Goal: Information Seeking & Learning: Learn about a topic

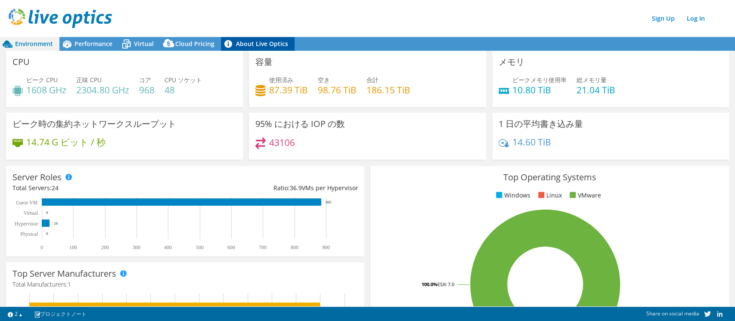
click at [257, 49] on link "About Live Optics" at bounding box center [258, 44] width 74 height 14
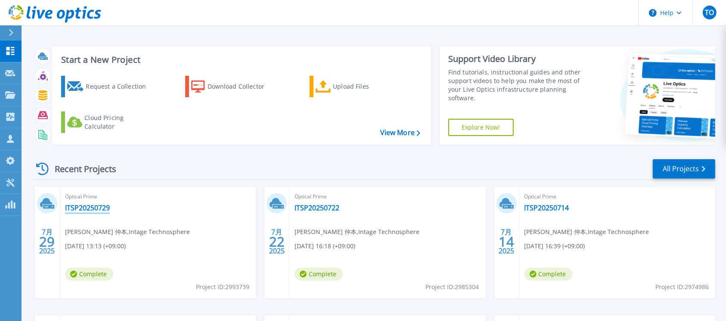
click at [93, 209] on link "ITSP20250729" at bounding box center [87, 208] width 45 height 9
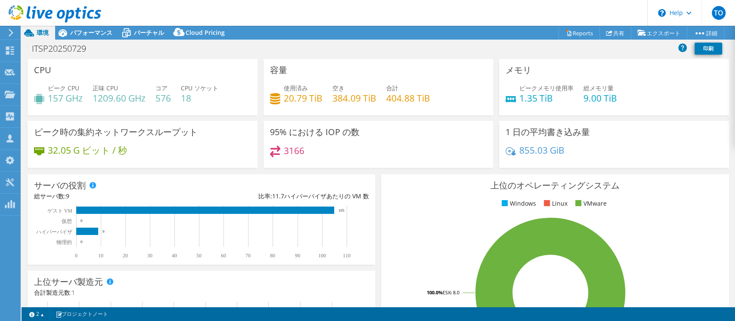
select select "USD"
click at [106, 30] on span "パフォーマンス" at bounding box center [91, 32] width 42 height 8
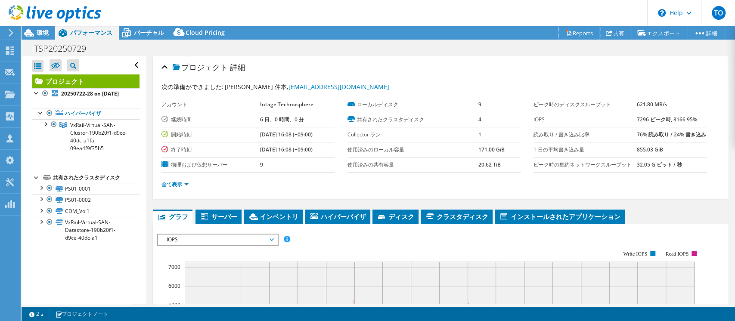
click at [574, 32] on link "Reports" at bounding box center [579, 32] width 41 height 13
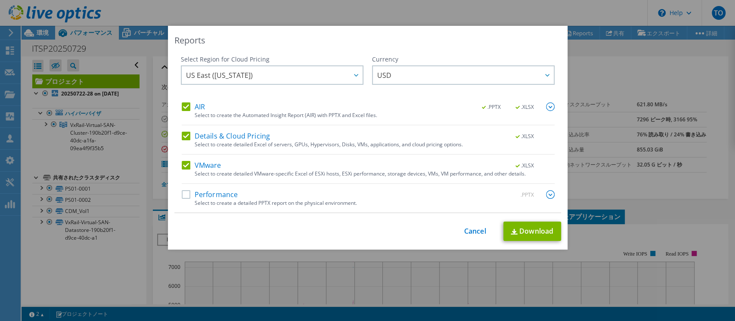
click at [182, 194] on label "Performance" at bounding box center [210, 194] width 56 height 9
click at [0, 0] on input "Performance" at bounding box center [0, 0] width 0 height 0
click at [546, 197] on img at bounding box center [550, 194] width 9 height 9
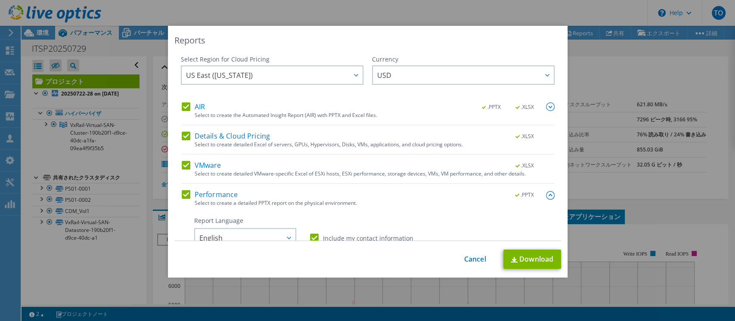
scroll to position [115, 0]
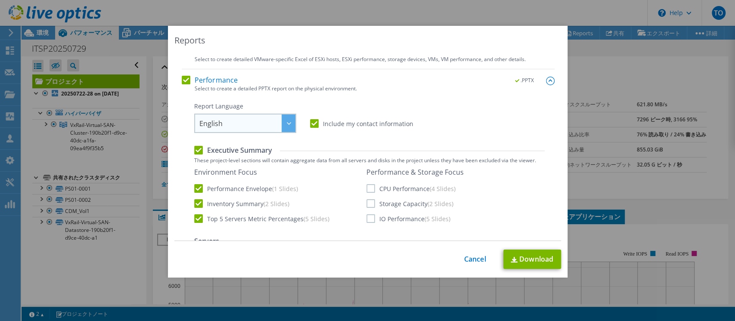
click at [275, 129] on span "English" at bounding box center [247, 124] width 96 height 18
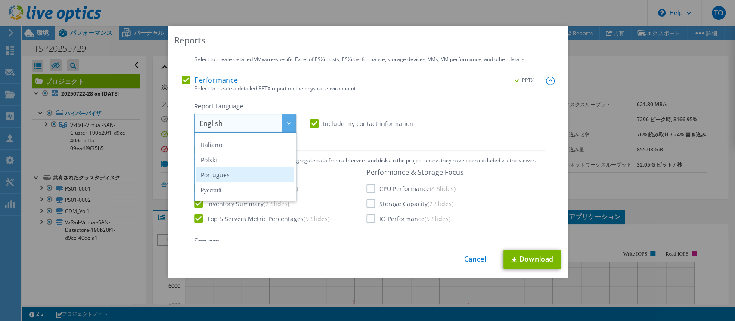
scroll to position [101, 0]
click at [254, 192] on li "日本語" at bounding box center [245, 191] width 98 height 15
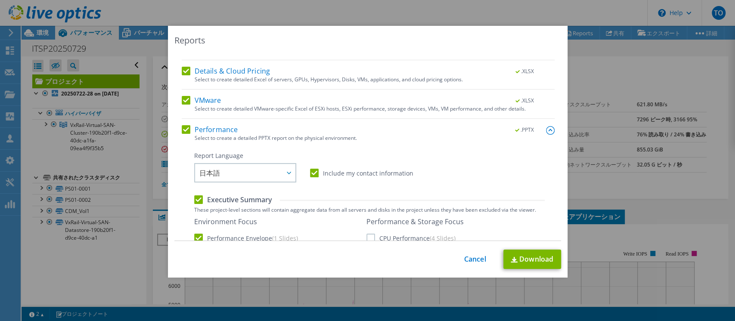
scroll to position [0, 0]
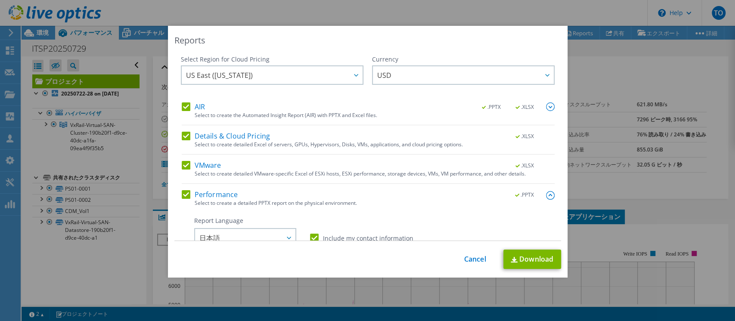
click at [546, 105] on img at bounding box center [550, 106] width 9 height 9
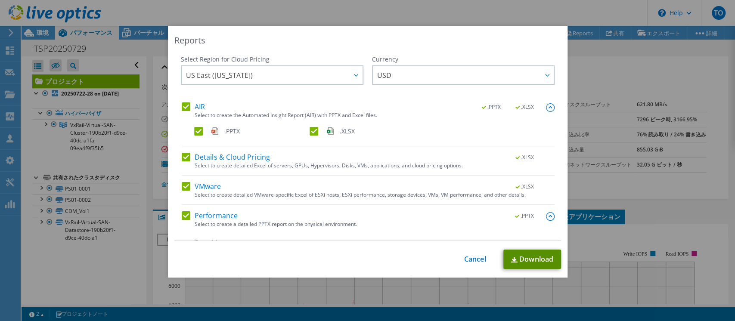
click at [528, 257] on link "Download" at bounding box center [532, 259] width 58 height 19
click at [466, 259] on link "Cancel" at bounding box center [475, 259] width 22 height 8
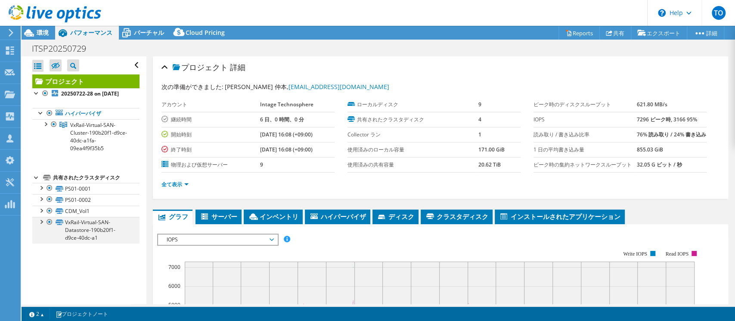
click at [40, 226] on div at bounding box center [41, 221] width 9 height 9
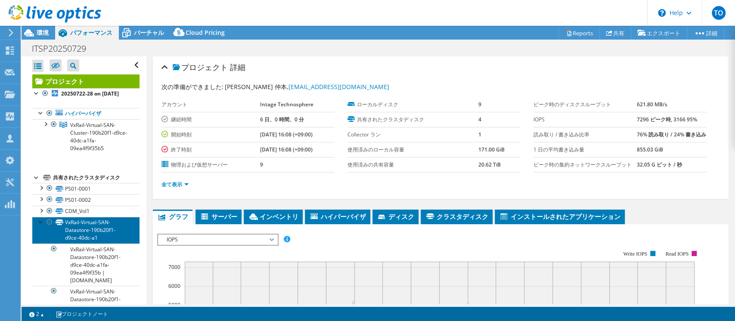
click at [88, 232] on link "VxRail-Virtual-SAN-Datastore-190b20f1-d9ce-40dc-a1" at bounding box center [85, 230] width 107 height 27
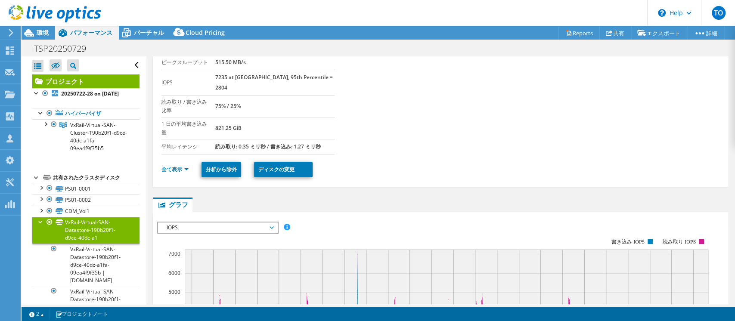
scroll to position [115, 0]
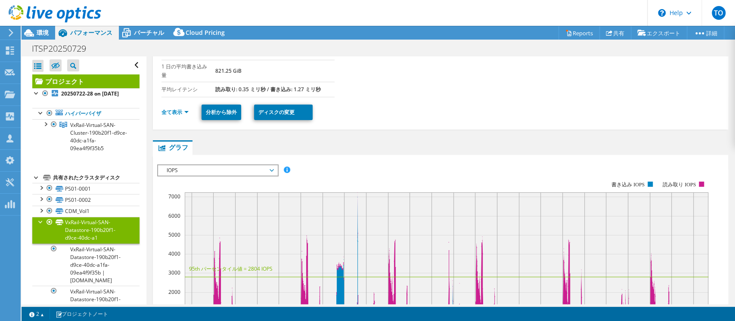
click at [262, 165] on span "IOPS" at bounding box center [217, 170] width 111 height 10
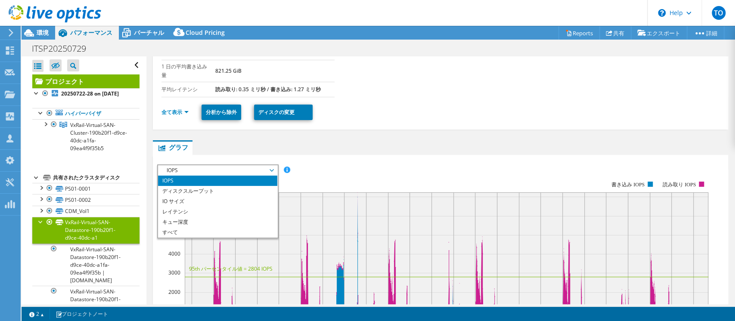
scroll to position [172, 0]
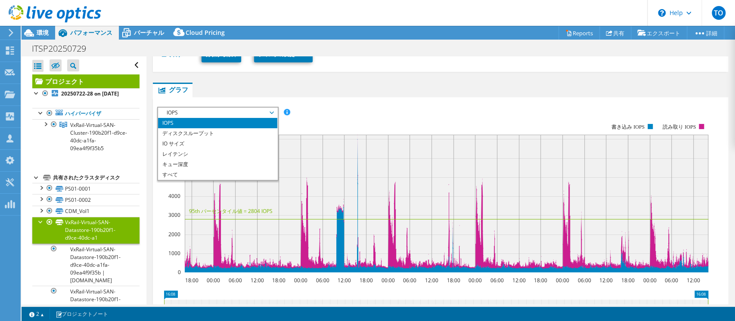
click at [440, 107] on div "IOPS ディスクスループット IO サイズ レイテンシ キュー深度 CPU の割合 メモリ ページフォールト 参加 ネットワークスループット 上位サーバ（ペ…" at bounding box center [440, 113] width 567 height 12
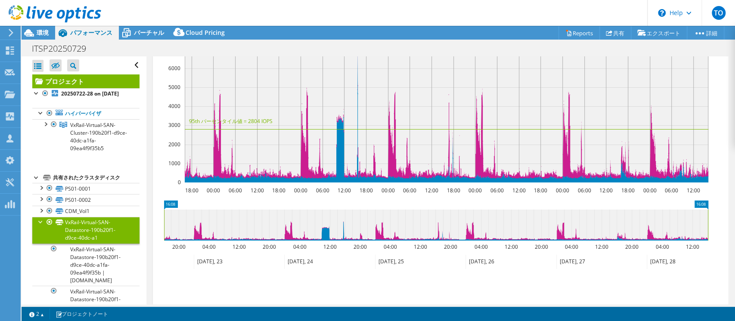
scroll to position [320, 0]
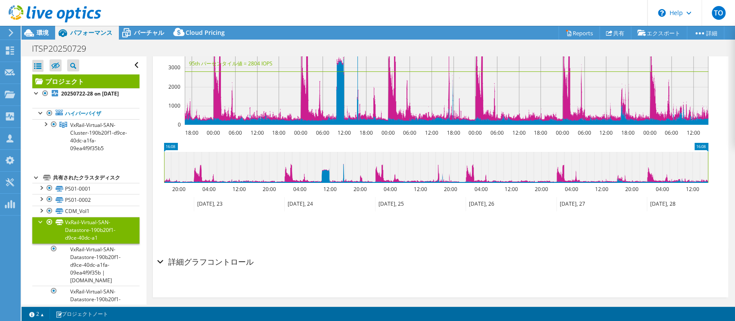
click at [161, 254] on div "詳細グラフコントロール" at bounding box center [440, 262] width 567 height 19
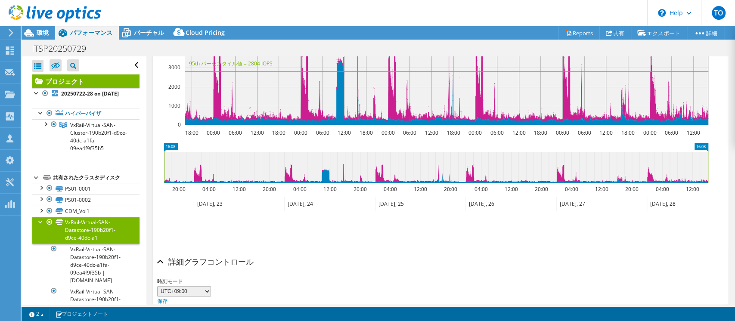
scroll to position [356, 0]
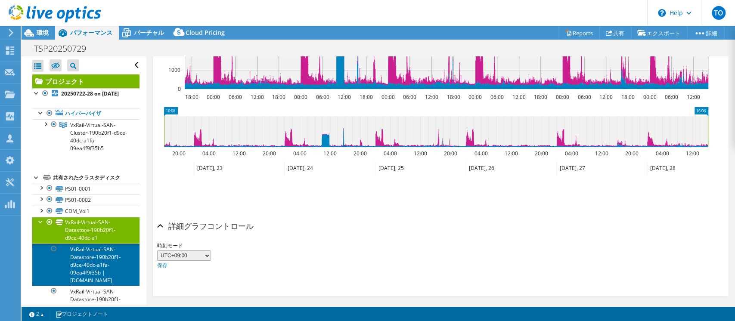
click at [112, 256] on link "VxRail-Virtual-SAN-Datastore-190b20f1-d9ce-40dc-a1fa-09ea4f9f35b | [DOMAIN_NAME]" at bounding box center [85, 265] width 107 height 42
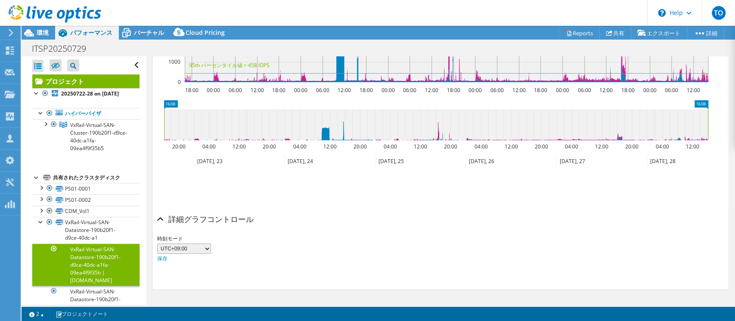
scroll to position [138, 0]
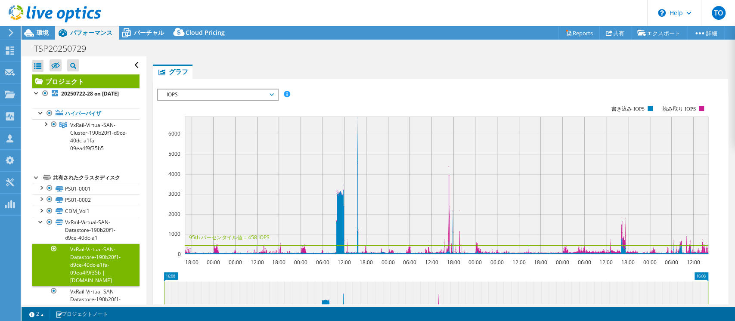
click at [262, 91] on span "IOPS" at bounding box center [217, 95] width 111 height 10
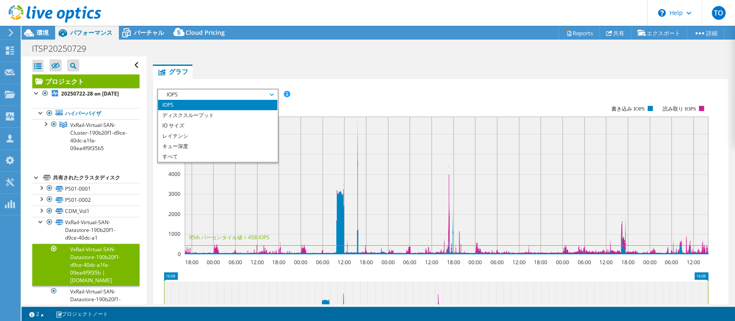
click at [323, 96] on rect at bounding box center [432, 180] width 551 height 172
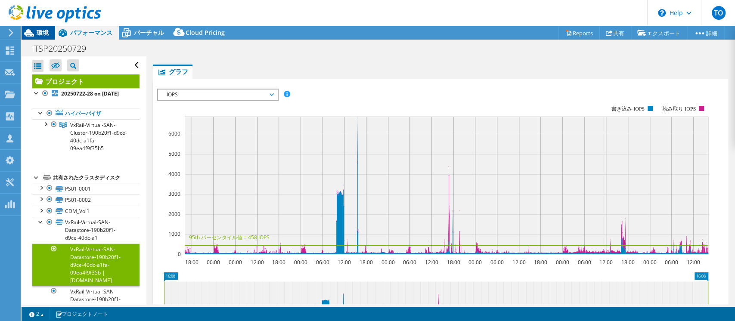
click at [41, 30] on span "環境" at bounding box center [43, 32] width 12 height 8
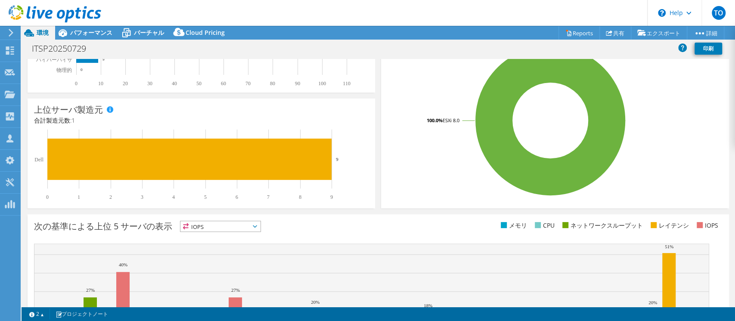
scroll to position [253, 0]
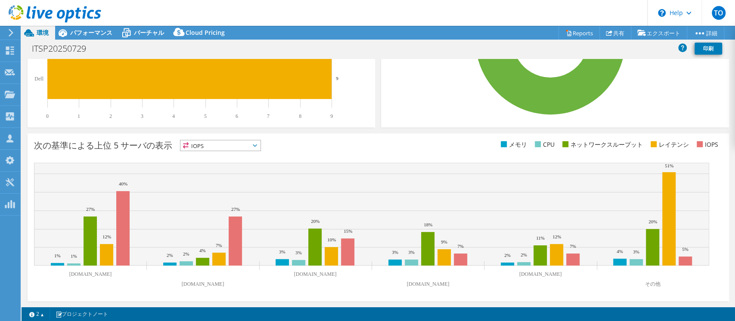
click at [239, 145] on span "IOPS" at bounding box center [220, 145] width 80 height 10
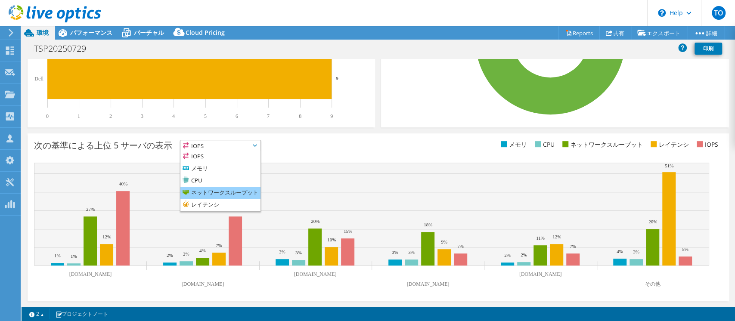
click at [224, 189] on li "ネットワークスループット" at bounding box center [220, 193] width 80 height 12
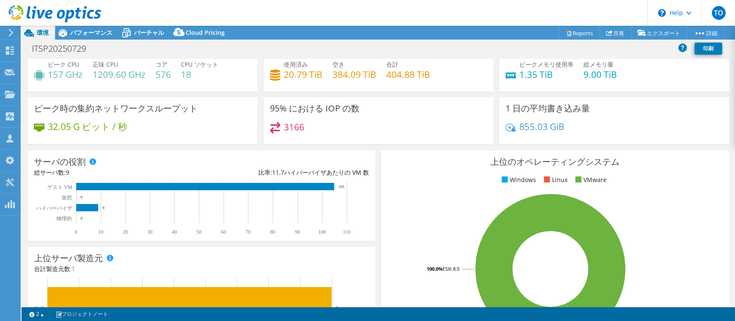
scroll to position [0, 0]
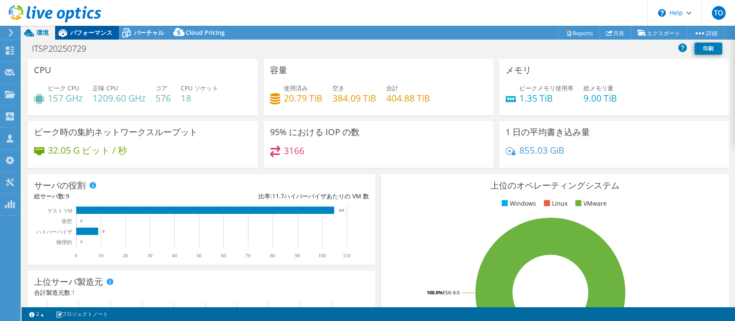
click at [100, 30] on span "パフォーマンス" at bounding box center [91, 32] width 42 height 8
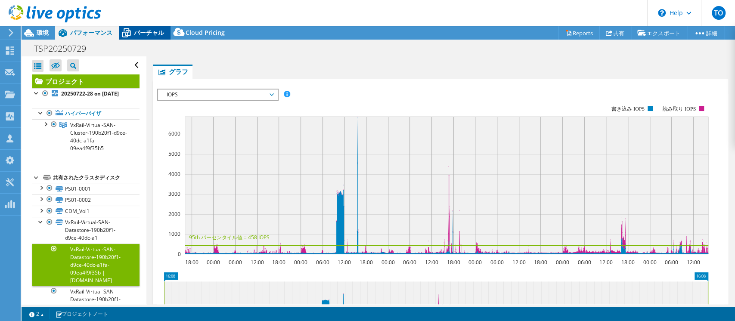
click at [146, 37] on div "バーチャル" at bounding box center [145, 33] width 52 height 14
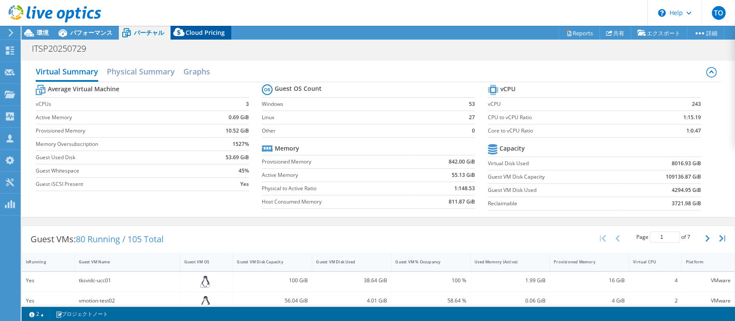
click at [191, 32] on span "Cloud Pricing" at bounding box center [205, 32] width 39 height 8
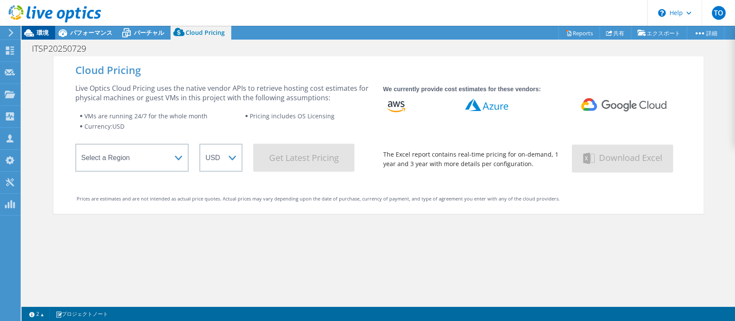
click at [43, 29] on span "環境" at bounding box center [43, 32] width 12 height 8
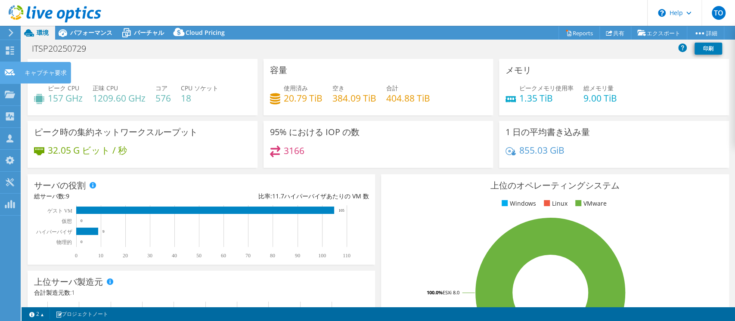
click at [14, 73] on use at bounding box center [10, 72] width 10 height 6
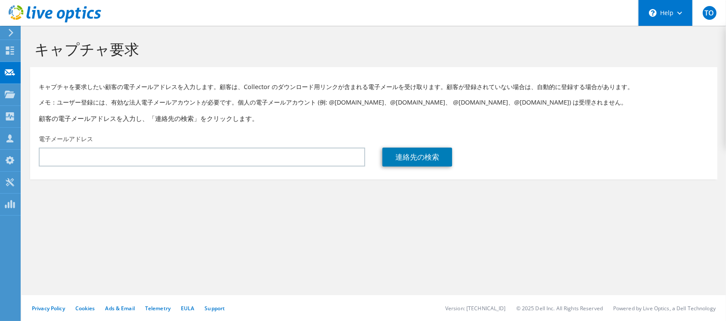
click at [679, 16] on div "\n Help" at bounding box center [665, 13] width 54 height 26
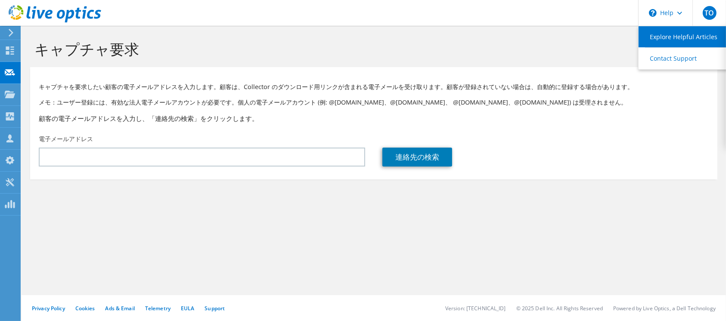
click at [684, 40] on link "Explore Helpful Articles" at bounding box center [687, 36] width 96 height 21
